Goal: Task Accomplishment & Management: Manage account settings

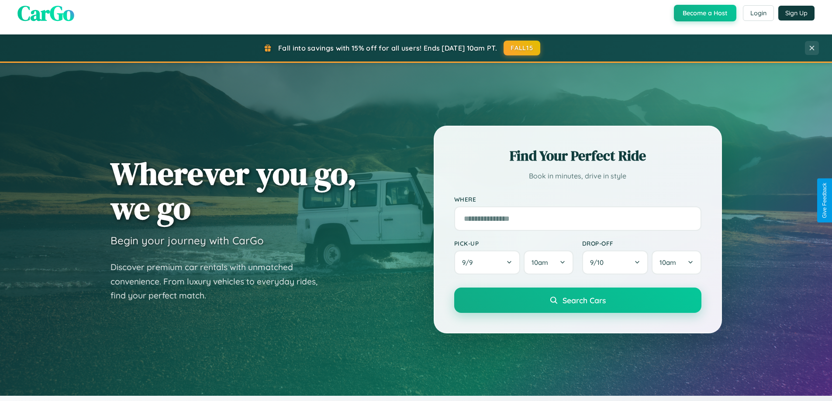
scroll to position [376, 0]
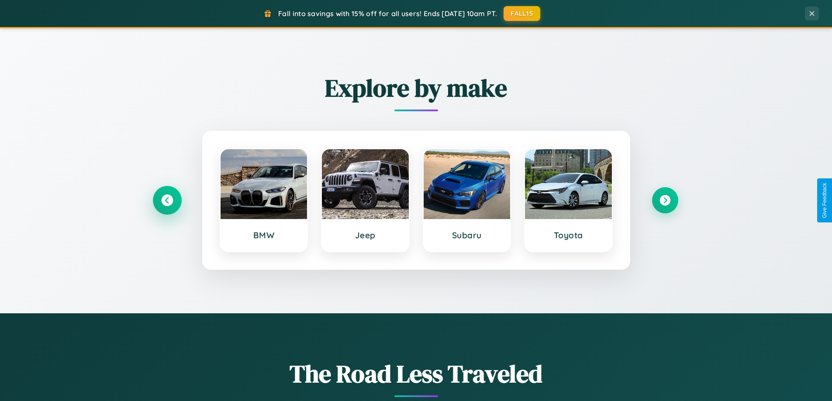
click at [167, 200] on icon at bounding box center [167, 201] width 12 height 12
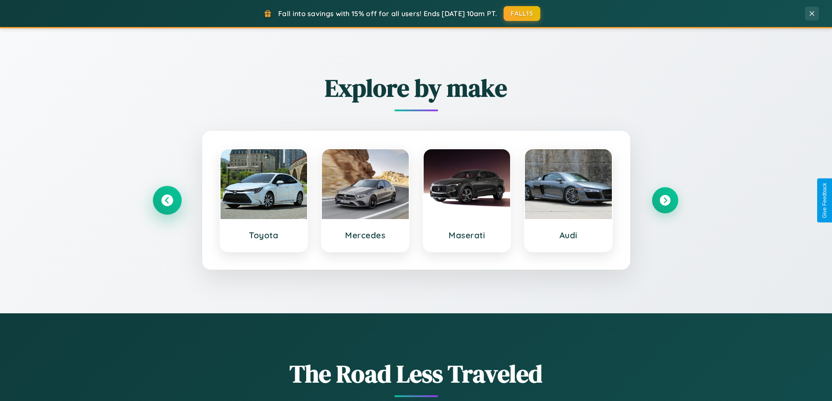
click at [167, 200] on icon at bounding box center [167, 201] width 12 height 12
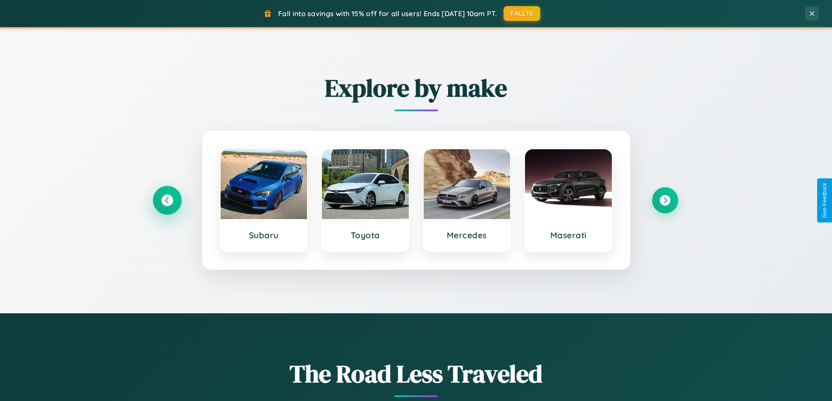
click at [167, 200] on icon at bounding box center [167, 201] width 12 height 12
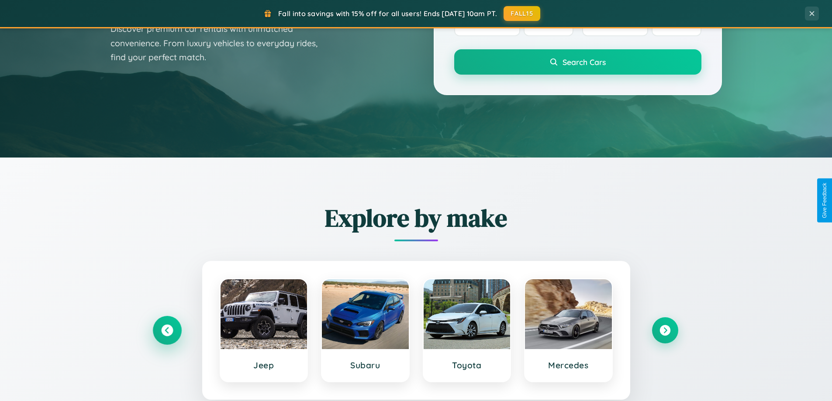
scroll to position [0, 0]
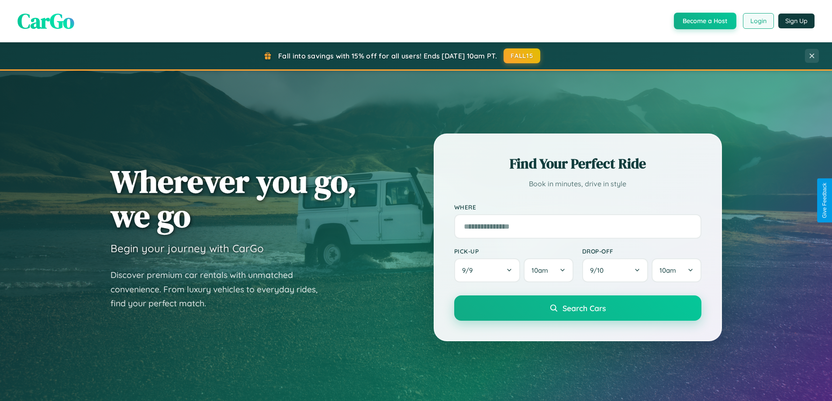
click at [758, 21] on button "Login" at bounding box center [758, 21] width 31 height 16
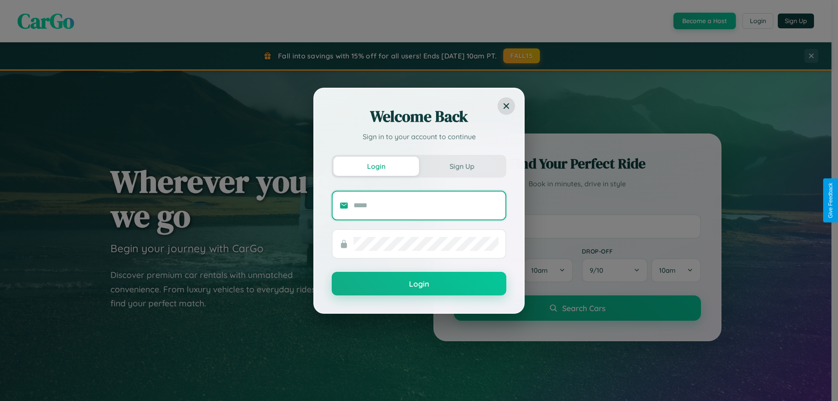
click at [426, 205] on input "text" at bounding box center [426, 206] width 145 height 14
type input "**********"
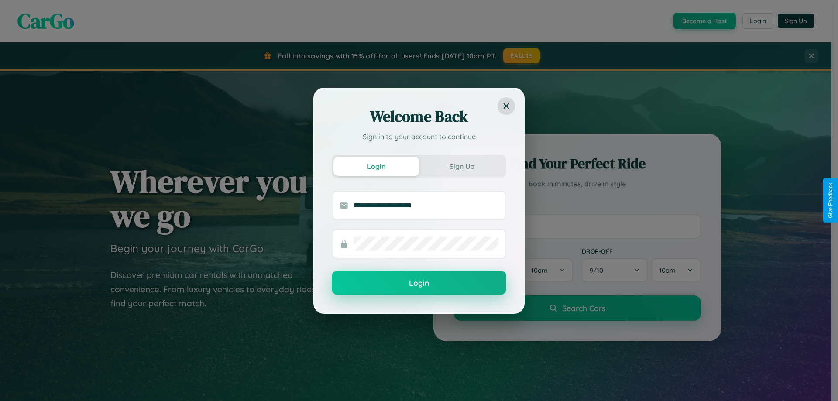
click at [419, 283] on button "Login" at bounding box center [419, 283] width 175 height 24
